Goal: Communication & Community: Share content

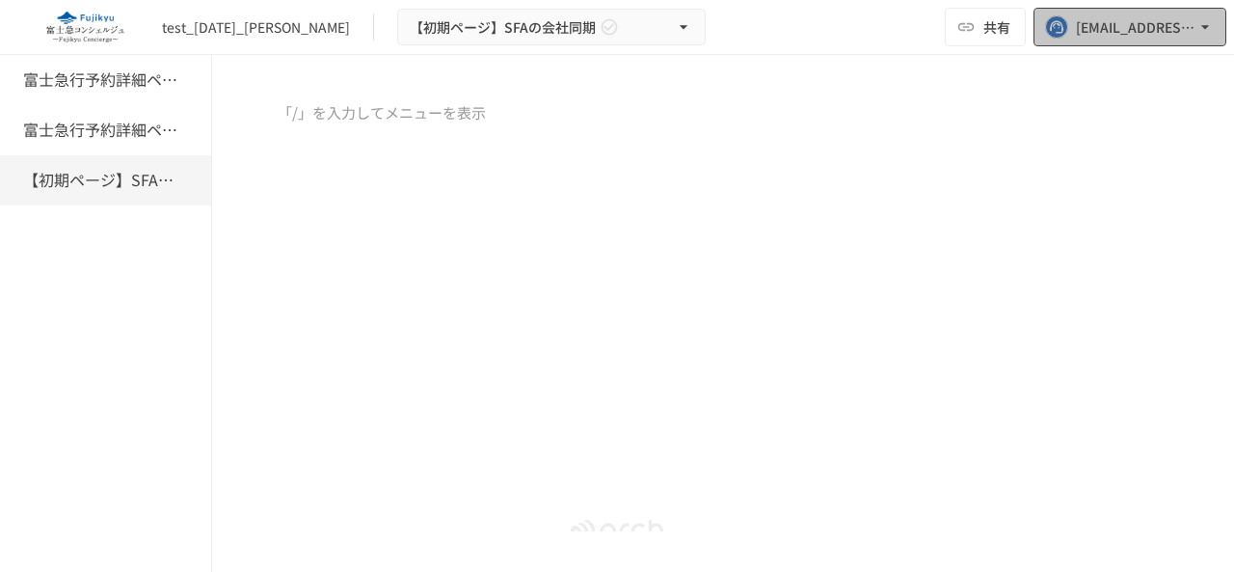
click at [1137, 31] on div "huept@geniee.co.jp" at bounding box center [1136, 27] width 120 height 24
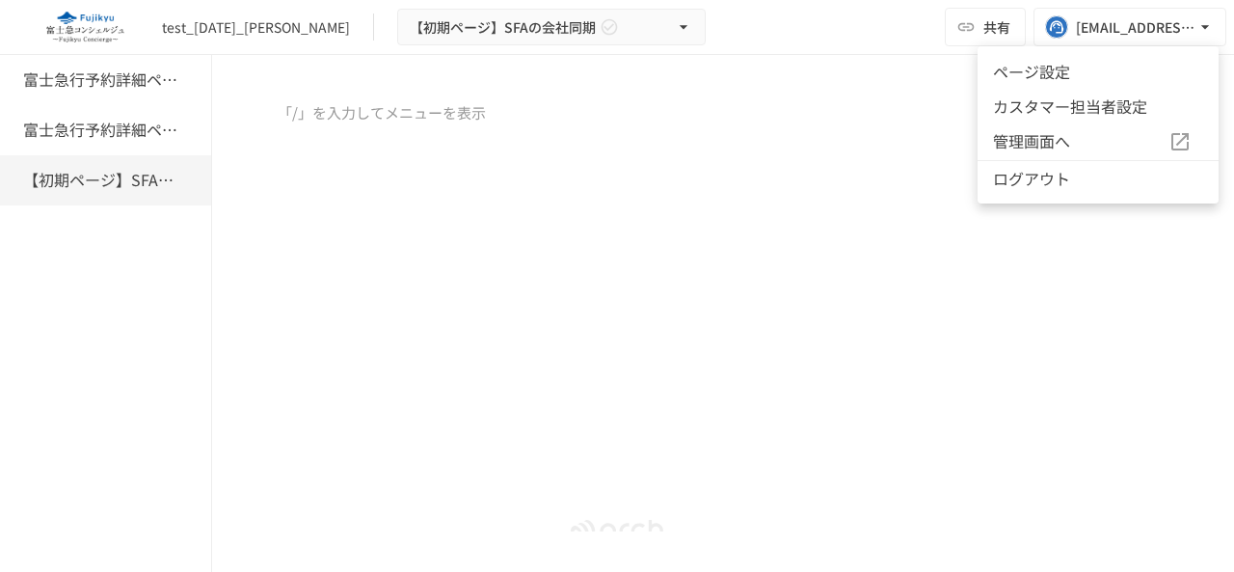
click at [984, 22] on div at bounding box center [617, 286] width 1234 height 572
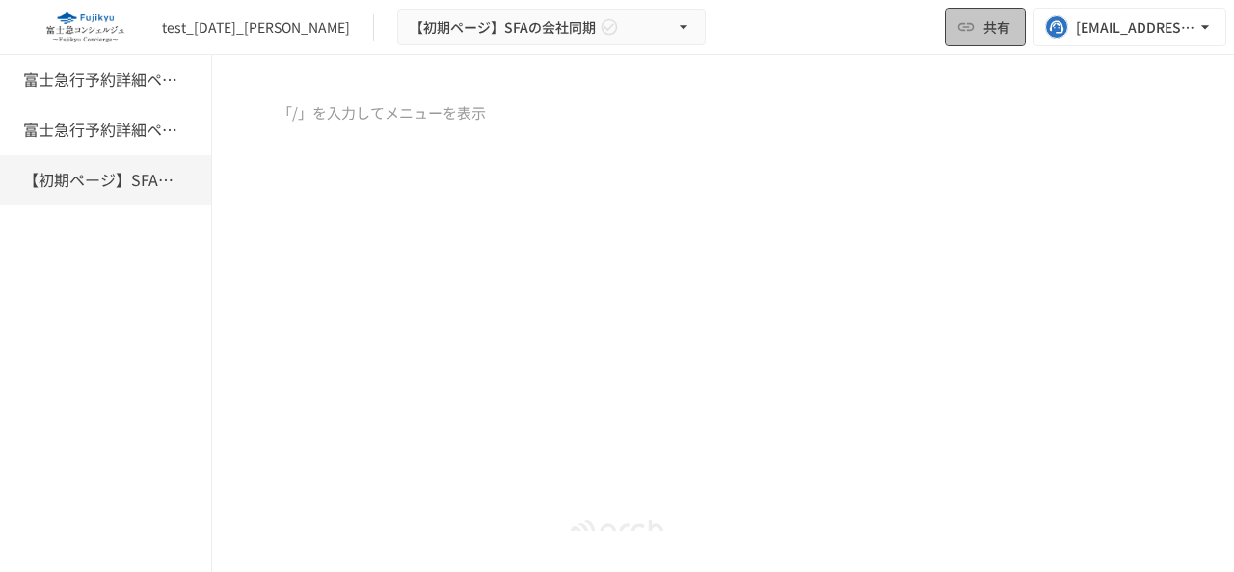
click at [984, 25] on span "共有" at bounding box center [996, 26] width 27 height 21
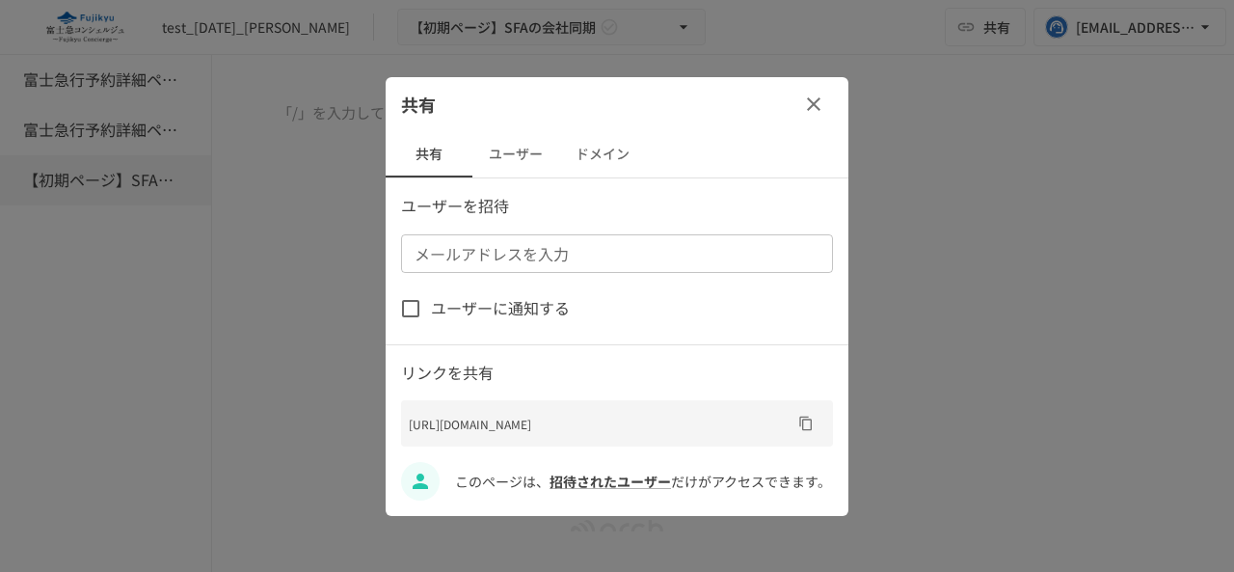
click at [451, 259] on input "メールアドレスを入力" at bounding box center [615, 253] width 417 height 27
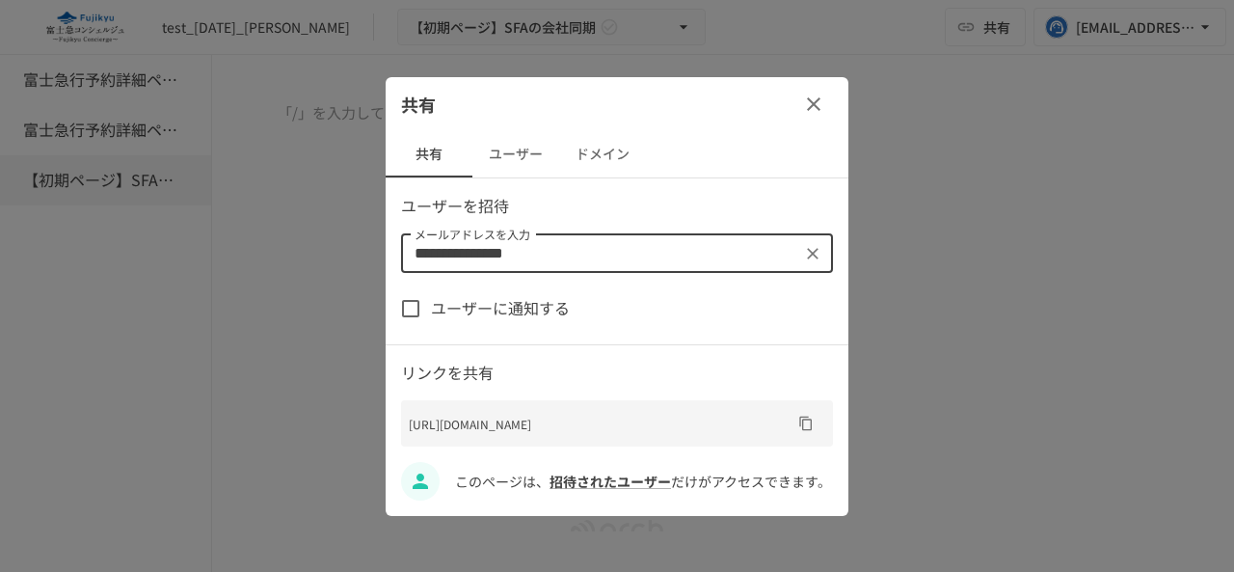
type input "**********"
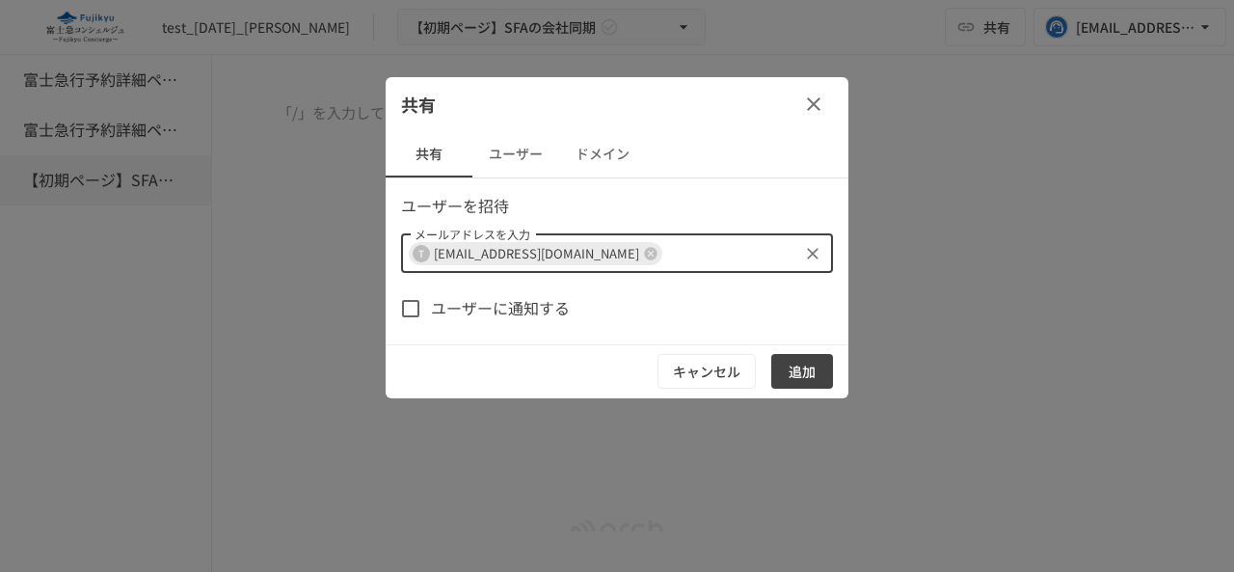
click at [796, 368] on button "追加" at bounding box center [802, 372] width 62 height 36
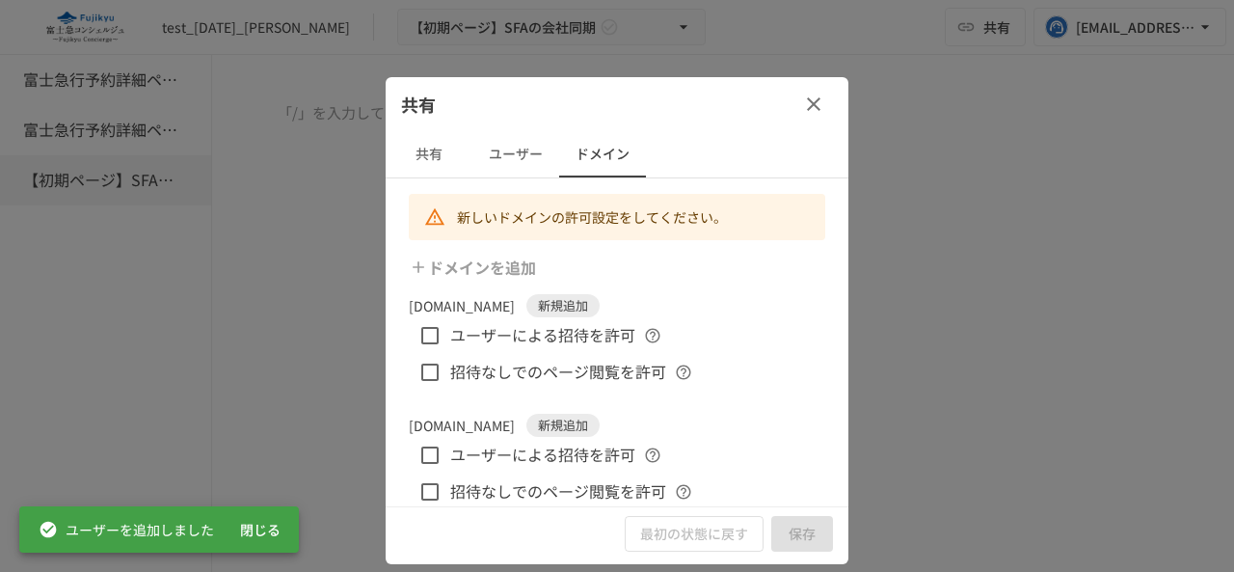
click at [513, 155] on button "ユーザー" at bounding box center [515, 154] width 87 height 46
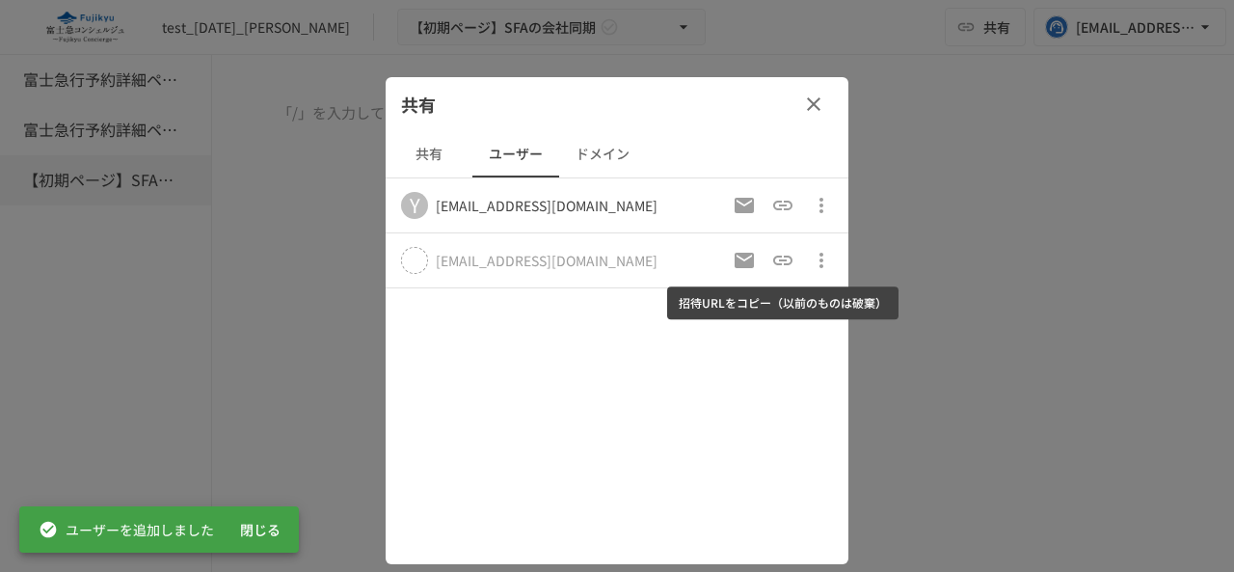
click at [776, 257] on icon "招待URLをコピー（以前のものは破棄）" at bounding box center [782, 260] width 23 height 23
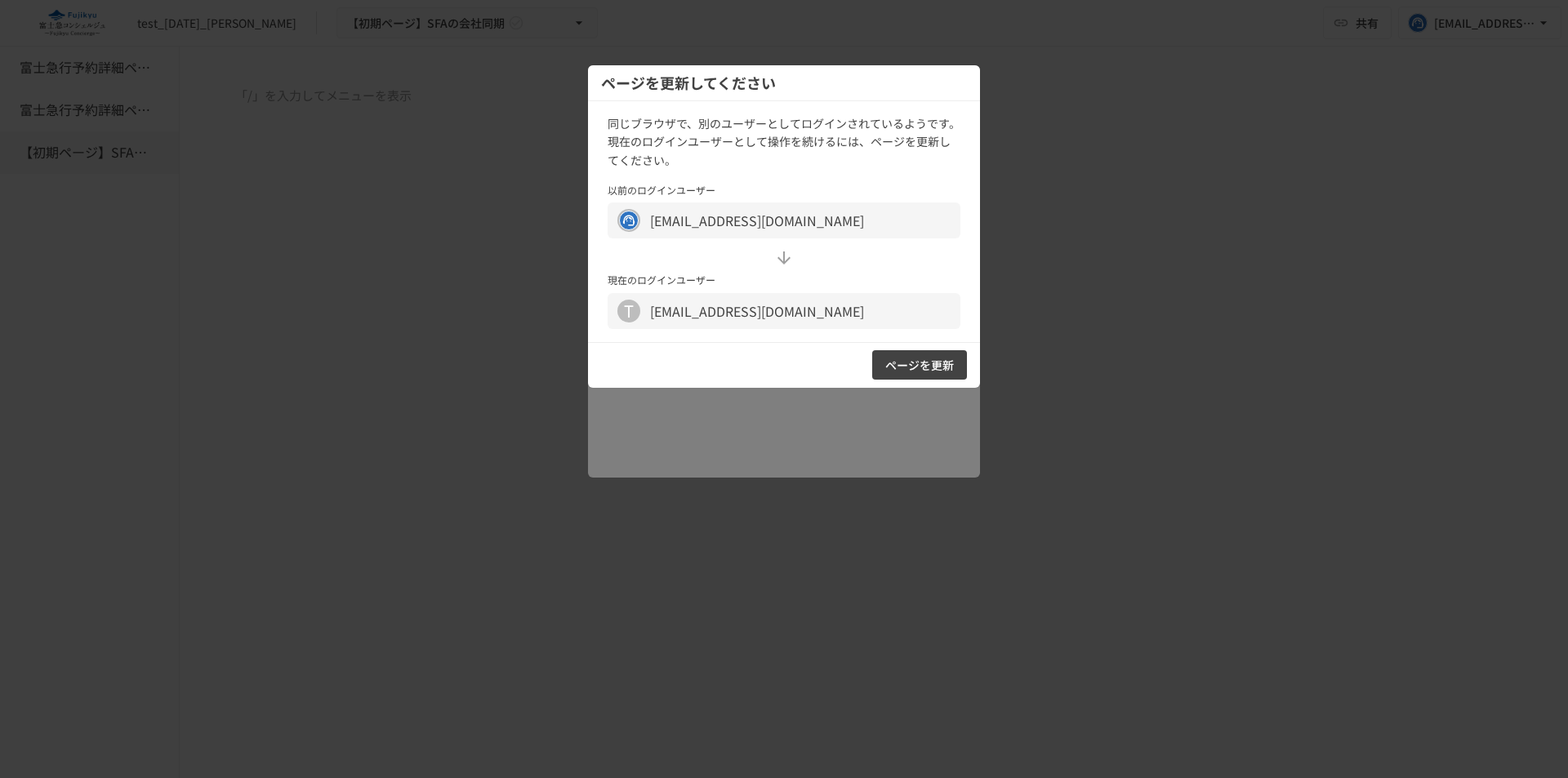
click at [925, 372] on button "ページを更新" at bounding box center [920, 365] width 95 height 31
